Goal: Task Accomplishment & Management: Manage account settings

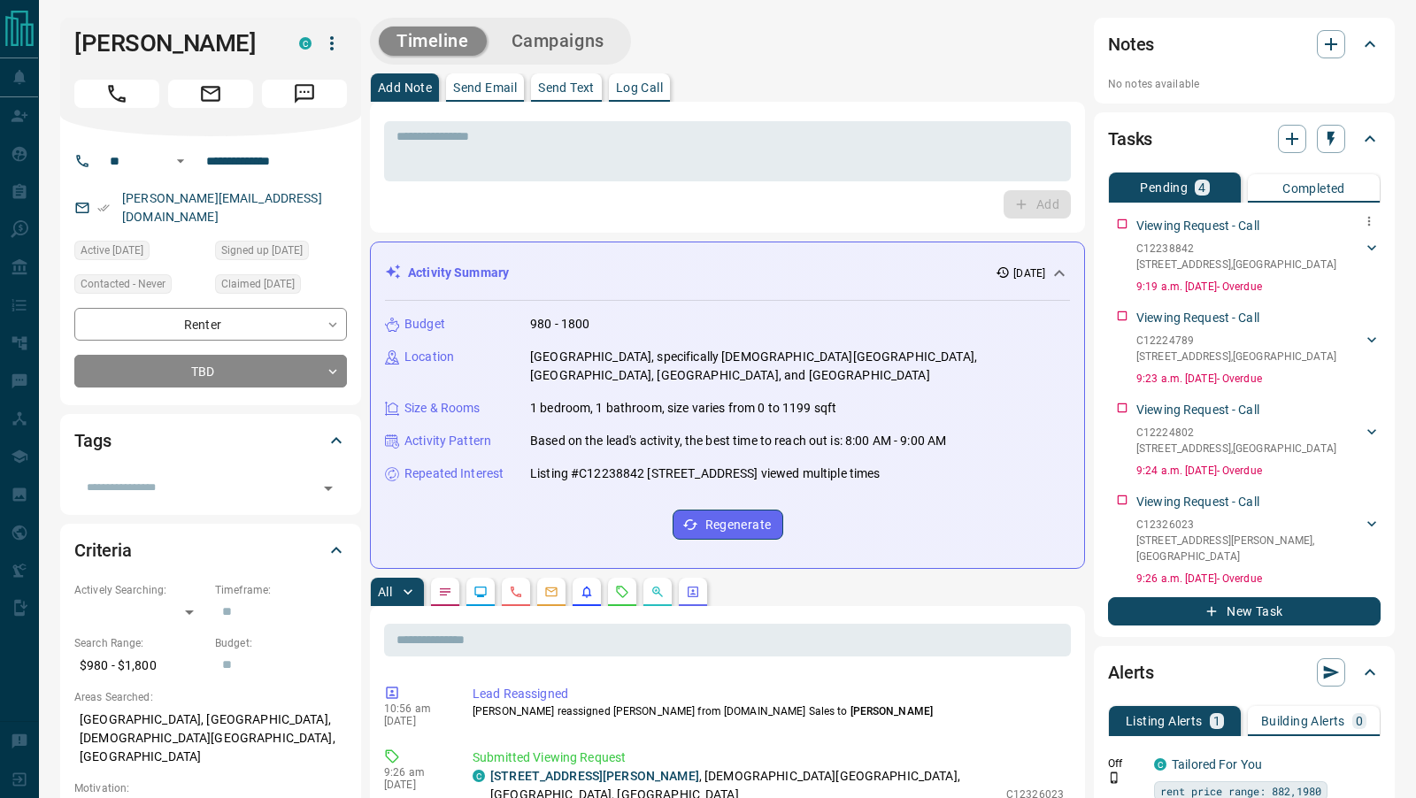
click at [1123, 226] on div "Viewing Request - Call C12238842 [STREET_ADDRESS][GEOGRAPHIC_DATA][PERSON_NAME]…" at bounding box center [1244, 252] width 273 height 85
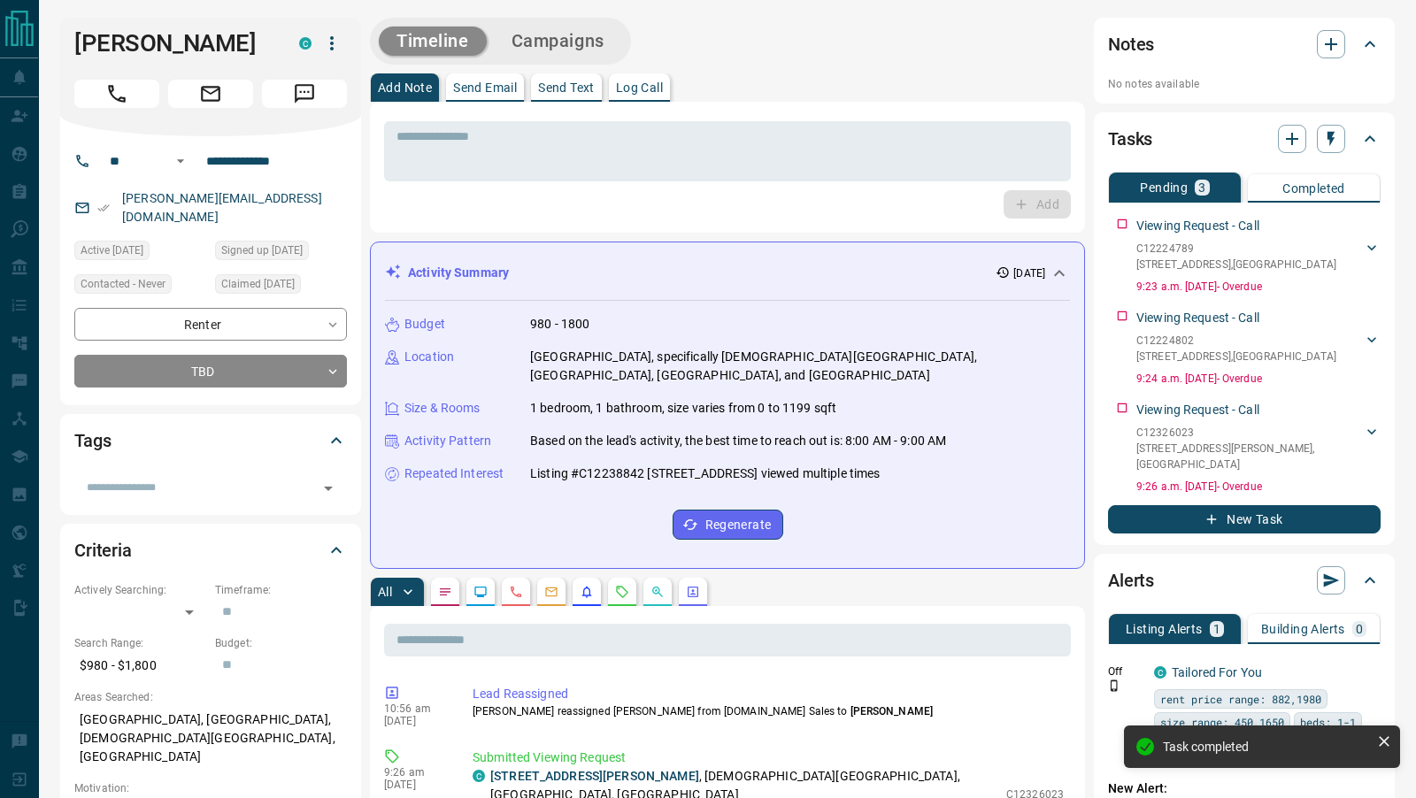
click at [1123, 226] on div "Viewing Request - Call C12224789 [STREET_ADDRESS][GEOGRAPHIC_DATA][PERSON_NAME]…" at bounding box center [1244, 252] width 273 height 85
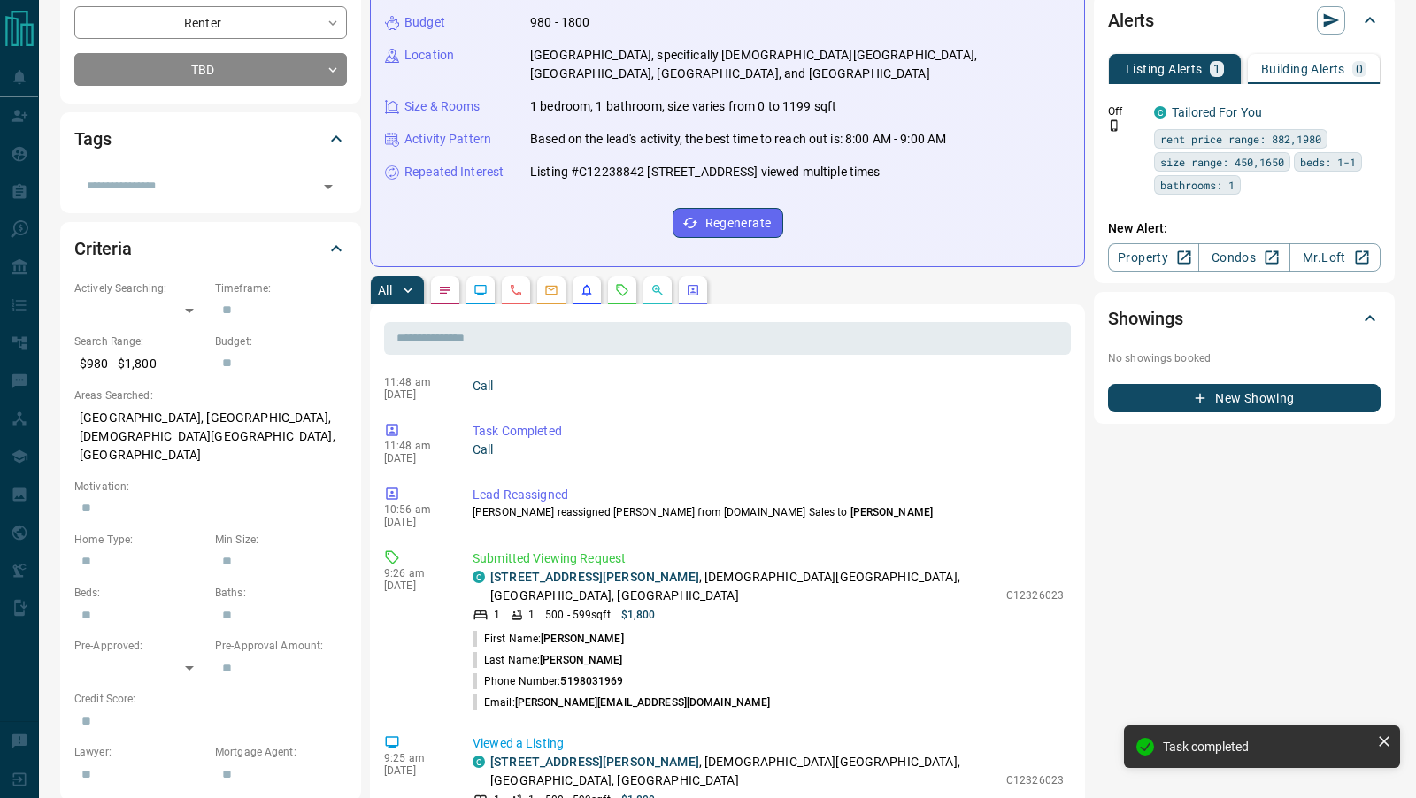
scroll to position [314, 0]
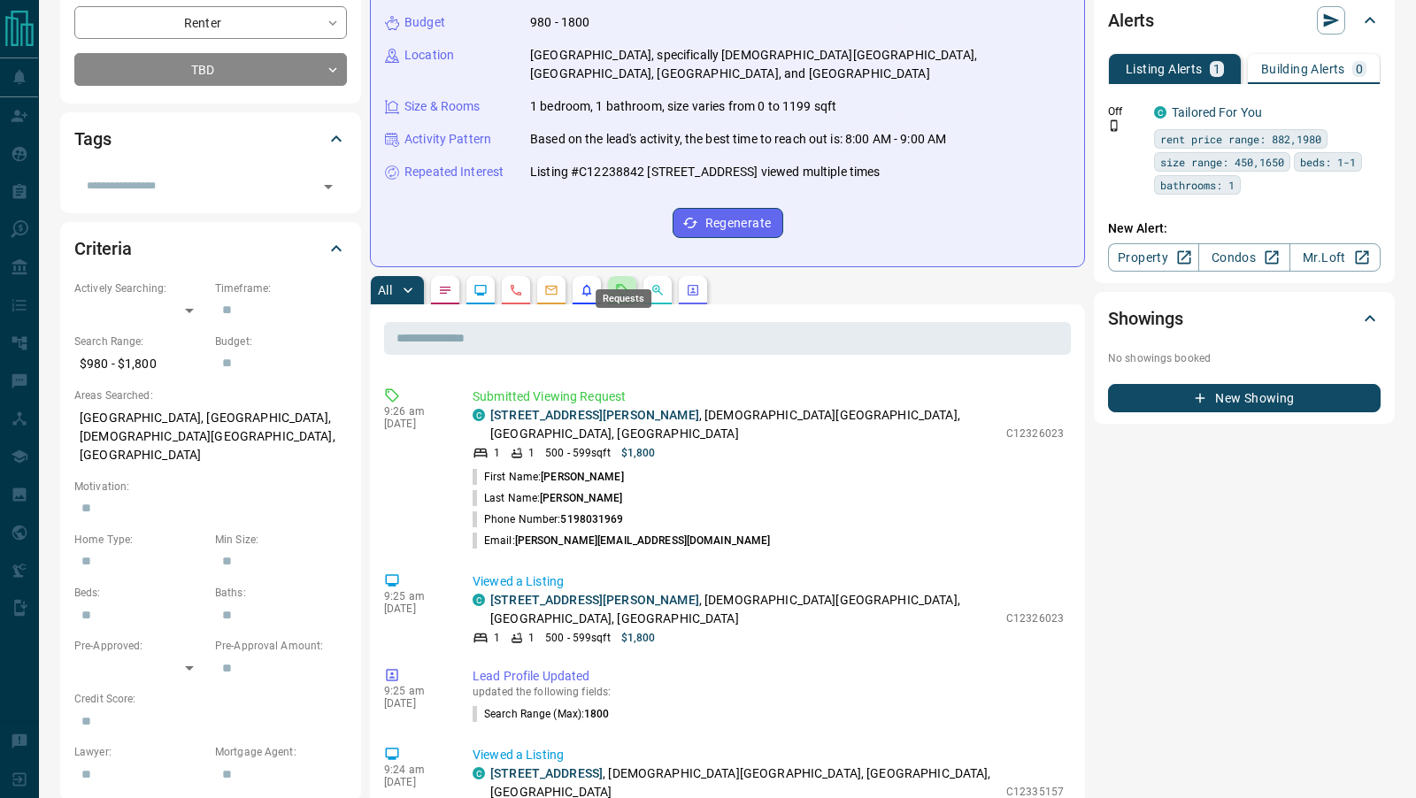
click at [623, 283] on icon "Requests" at bounding box center [622, 290] width 14 height 14
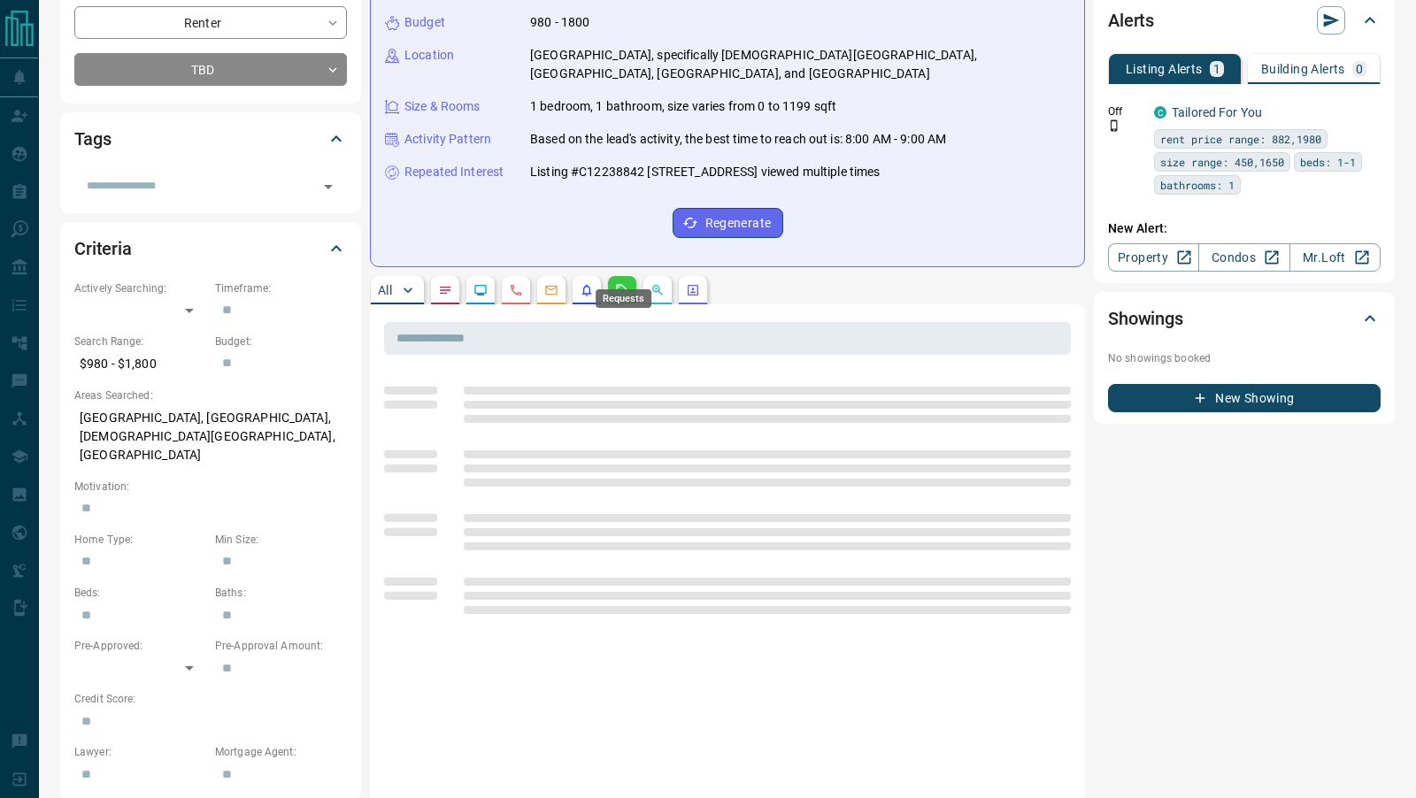
scroll to position [0, 0]
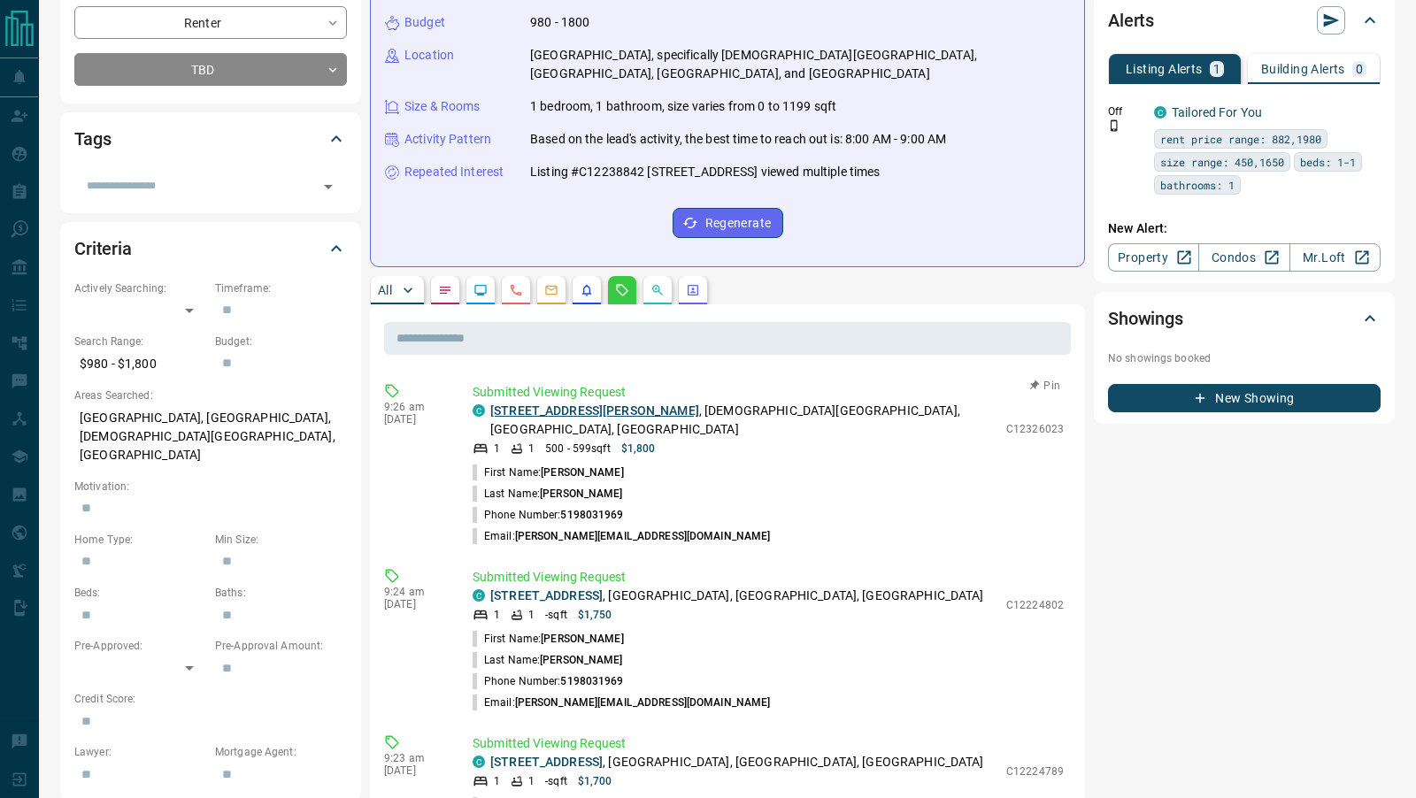
click at [583, 404] on link "[STREET_ADDRESS][PERSON_NAME]" at bounding box center [594, 411] width 209 height 14
click at [581, 589] on link "[STREET_ADDRESS]" at bounding box center [546, 596] width 112 height 14
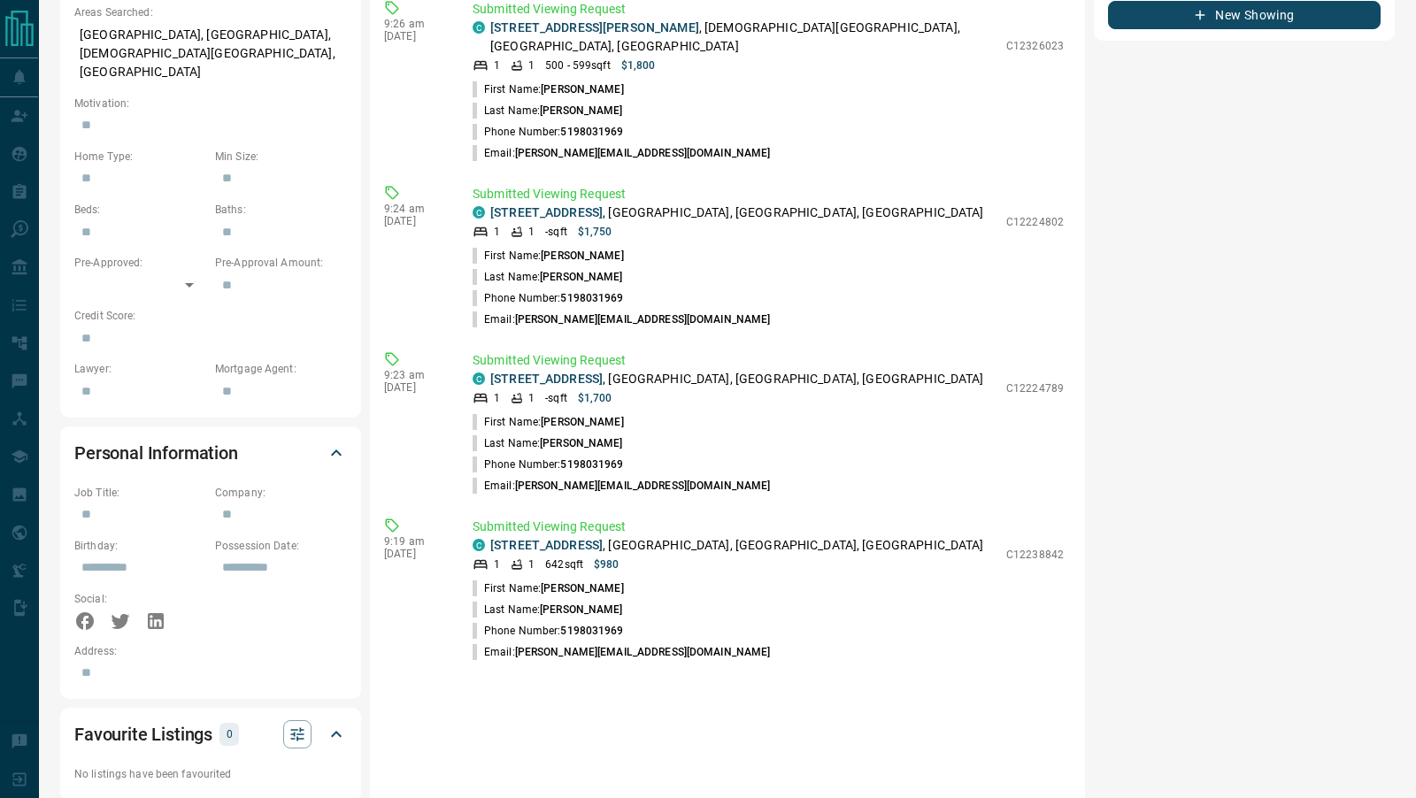
scroll to position [686, 0]
click at [573, 537] on link "[STREET_ADDRESS]" at bounding box center [546, 544] width 112 height 14
click at [581, 371] on link "[STREET_ADDRESS]" at bounding box center [546, 378] width 112 height 14
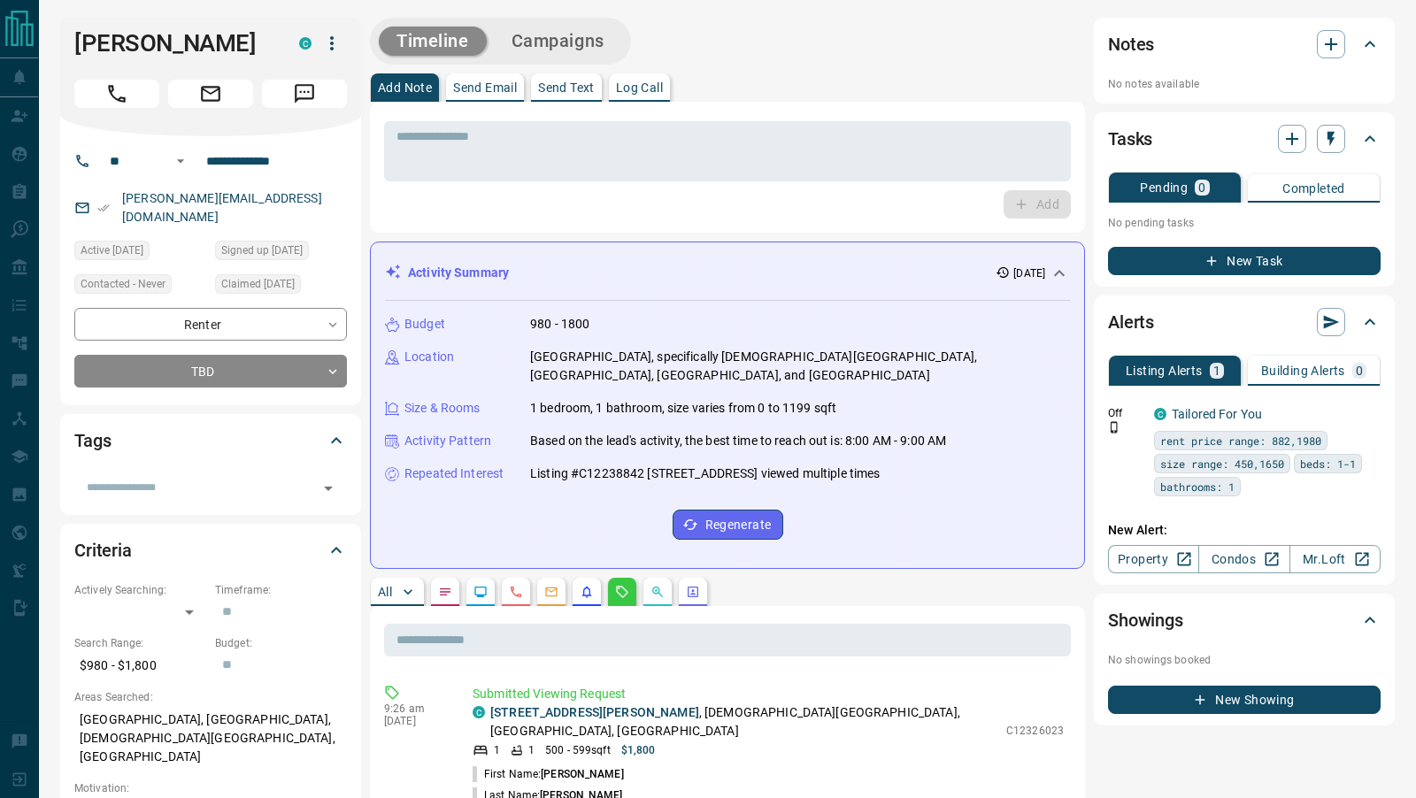
click at [330, 44] on icon "button" at bounding box center [332, 43] width 4 height 14
click at [319, 101] on li "Reallocate" at bounding box center [295, 105] width 104 height 27
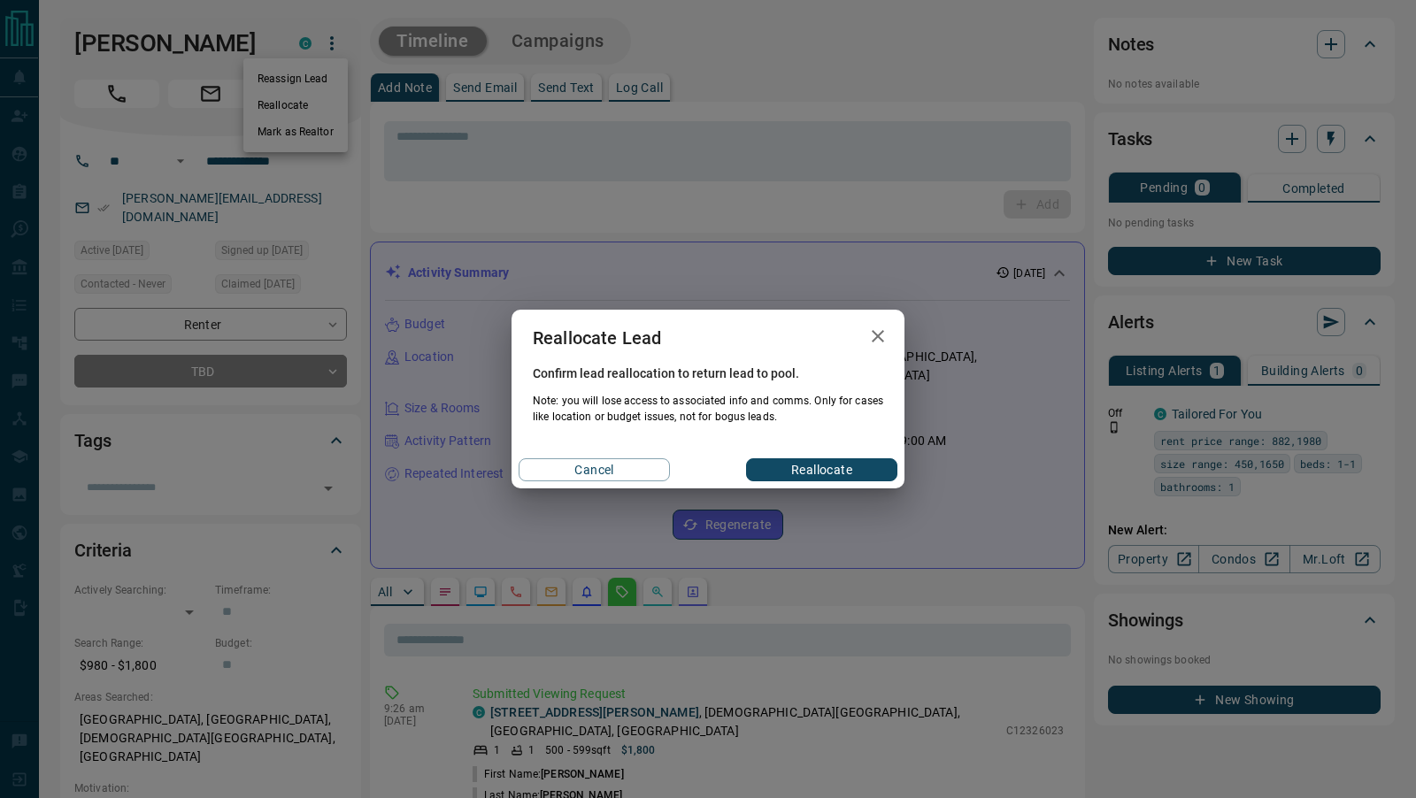
click at [826, 476] on button "Reallocate" at bounding box center [821, 469] width 151 height 23
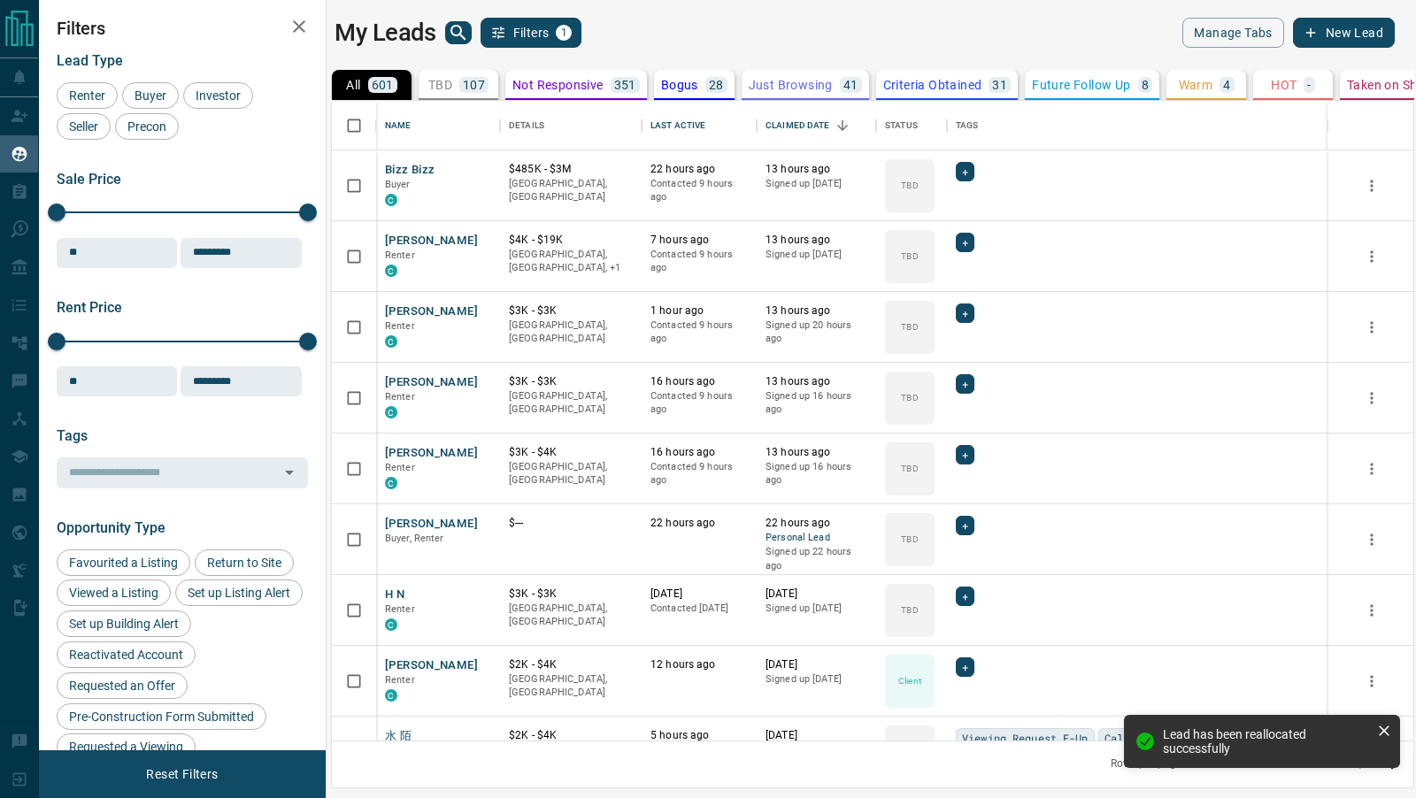
scroll to position [641, 1081]
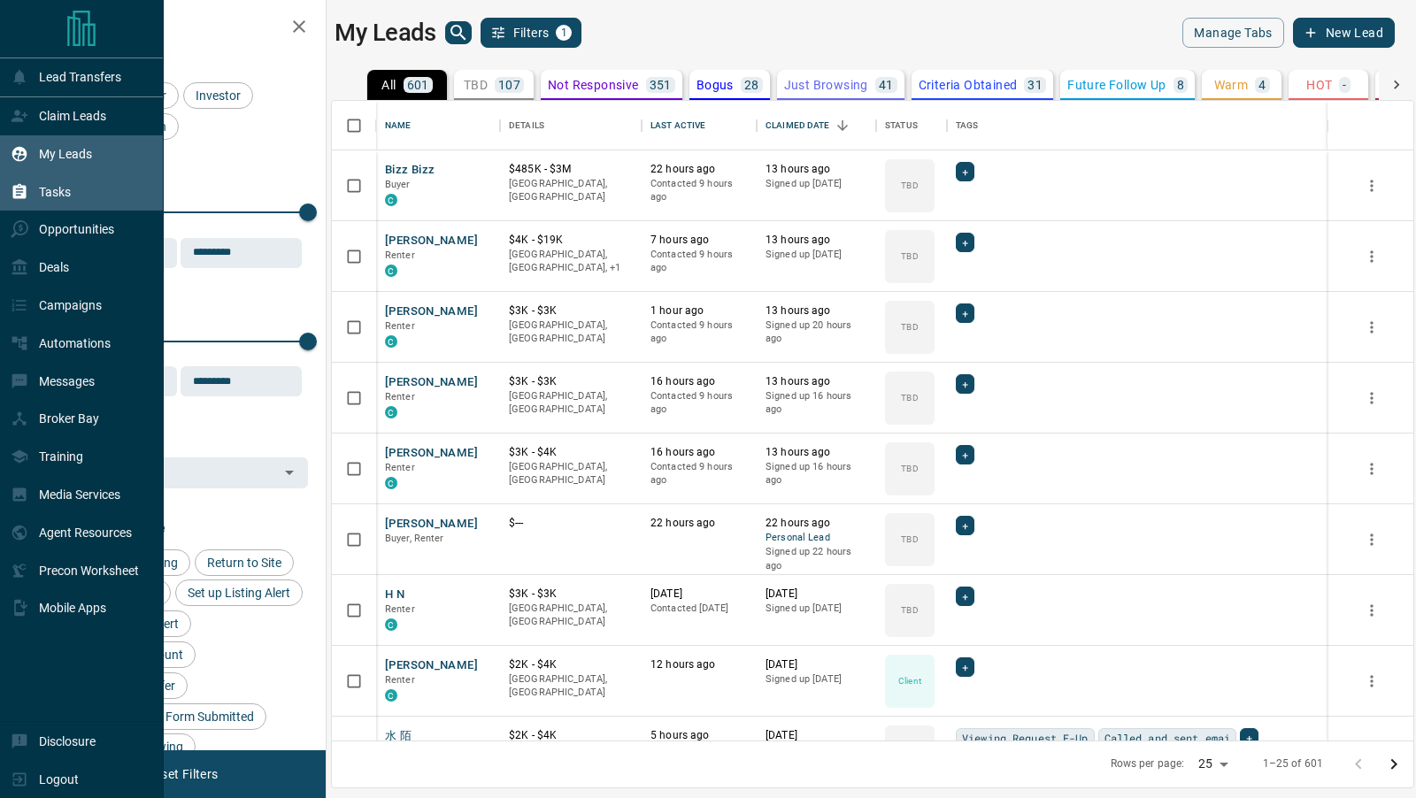
click at [57, 199] on div "Tasks" at bounding box center [41, 191] width 60 height 29
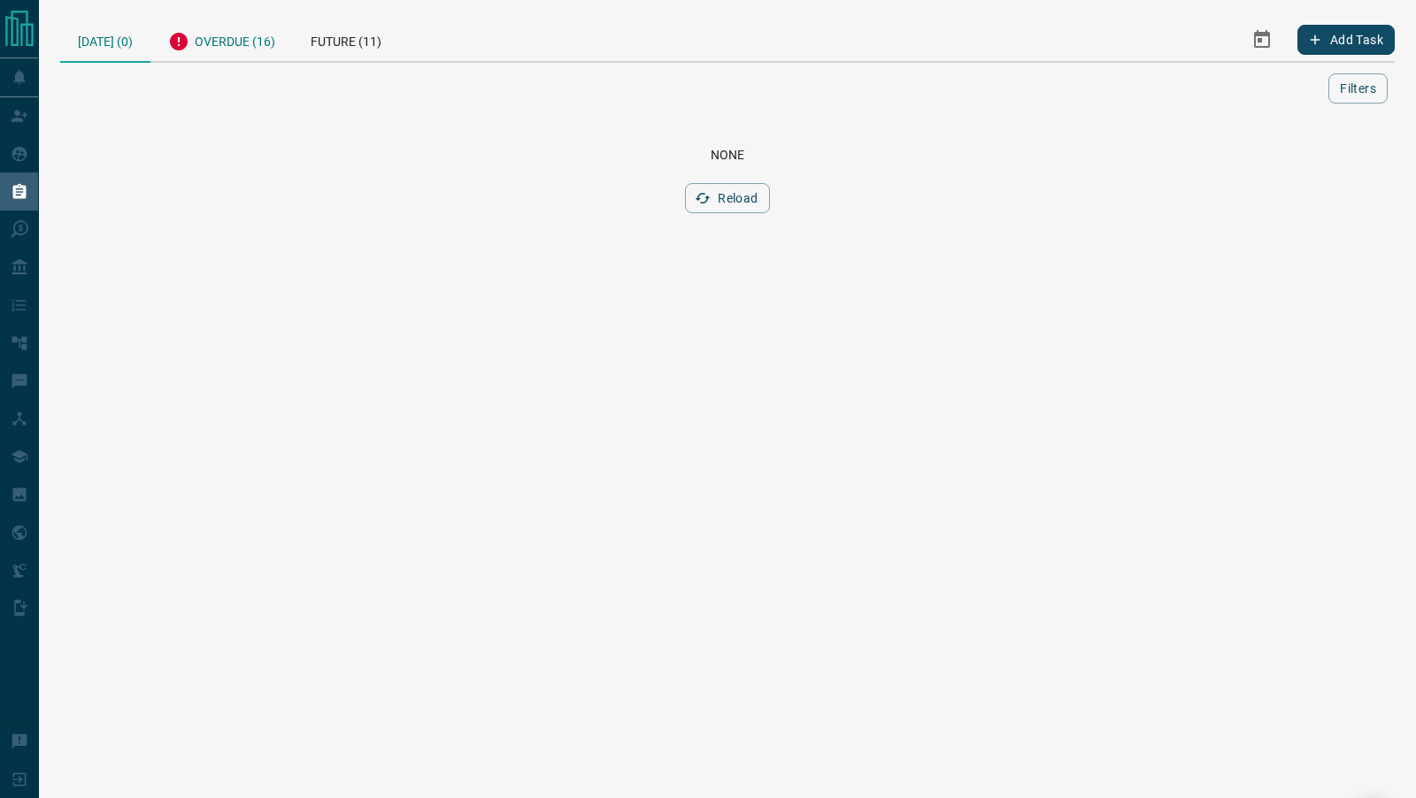
click at [249, 41] on div "Overdue (16)" at bounding box center [221, 39] width 142 height 43
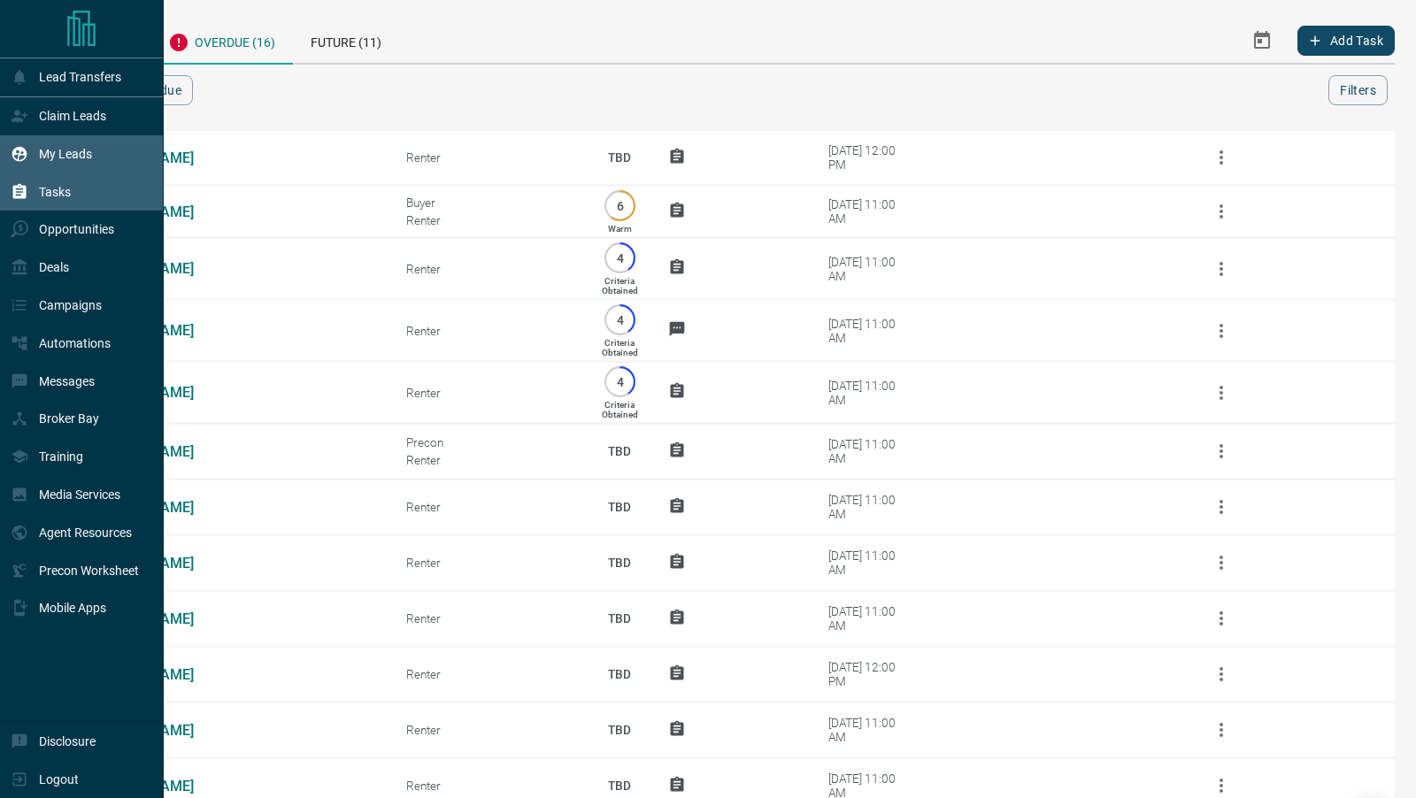
click at [35, 147] on div "My Leads" at bounding box center [51, 154] width 81 height 29
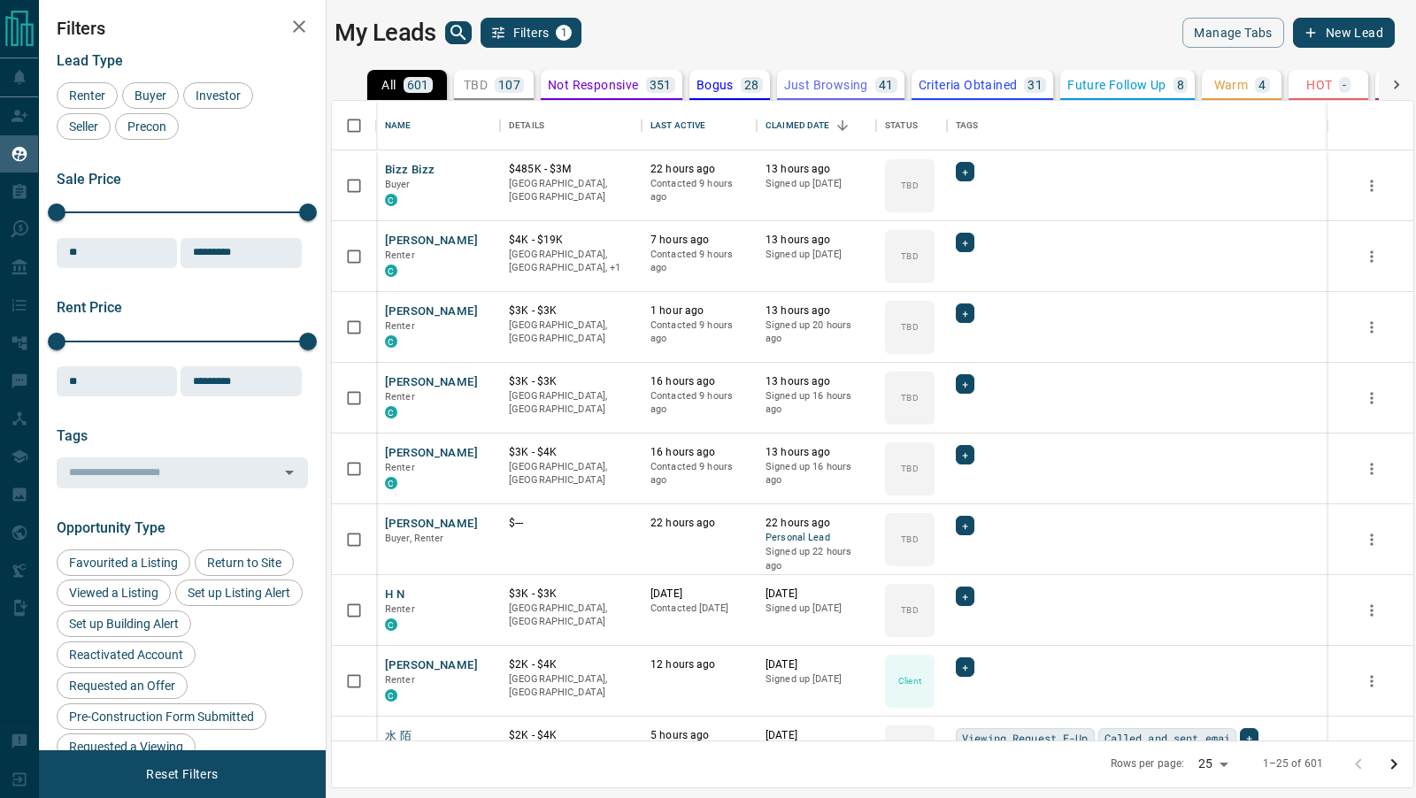
scroll to position [641, 1081]
click at [452, 36] on icon "search button" at bounding box center [458, 32] width 21 height 21
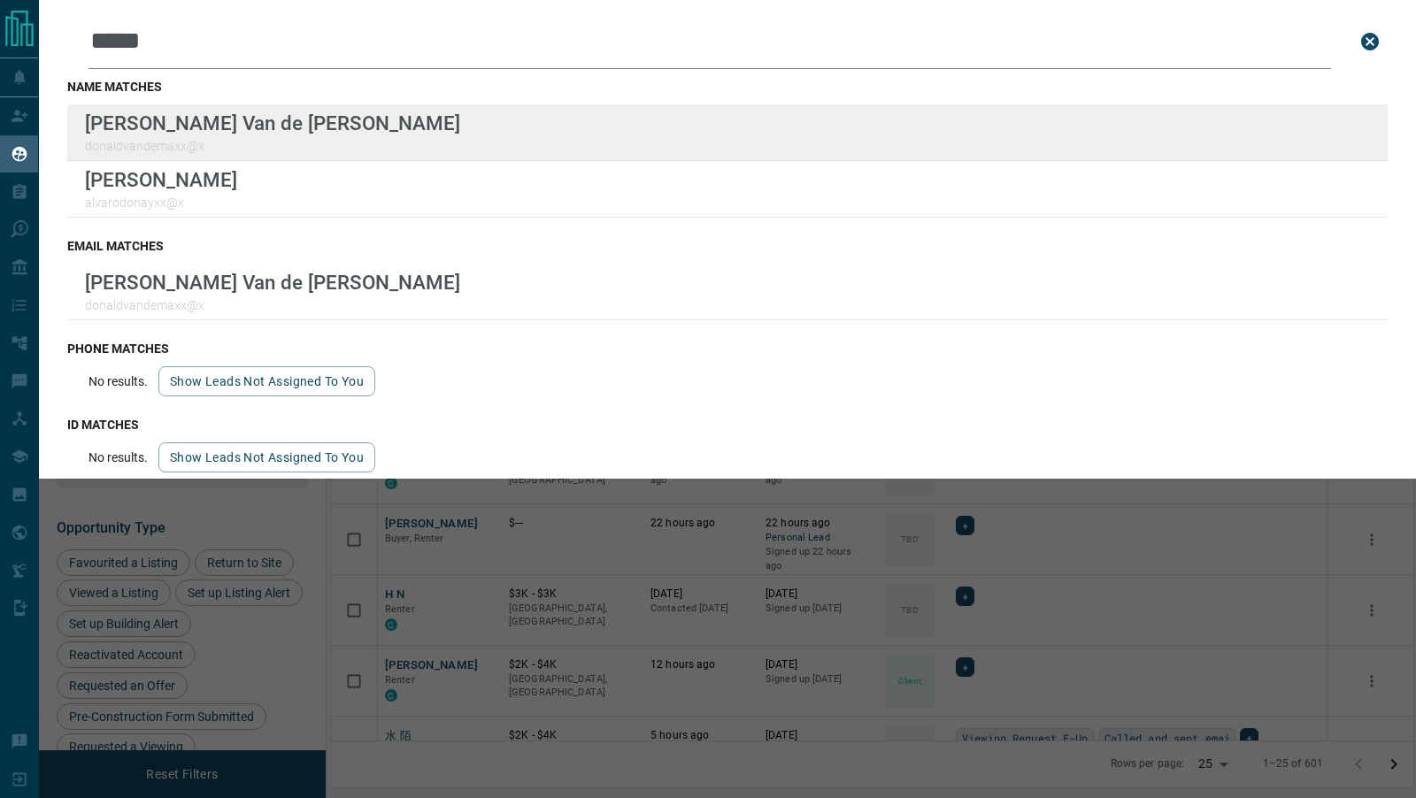
type input "*****"
click at [0, 0] on div "Lead Transfers Claim Leads My Leads Tasks Opportunities Deals Campaigns Automat…" at bounding box center [708, 388] width 1416 height 776
